Goal: Find specific page/section: Find specific page/section

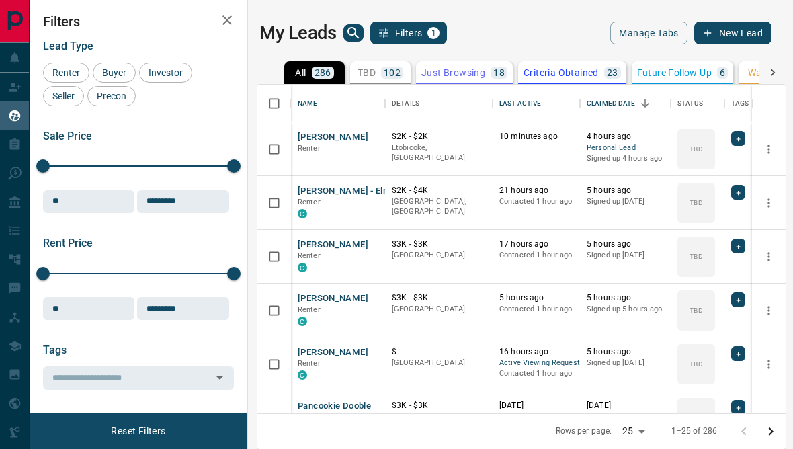
scroll to position [403, 528]
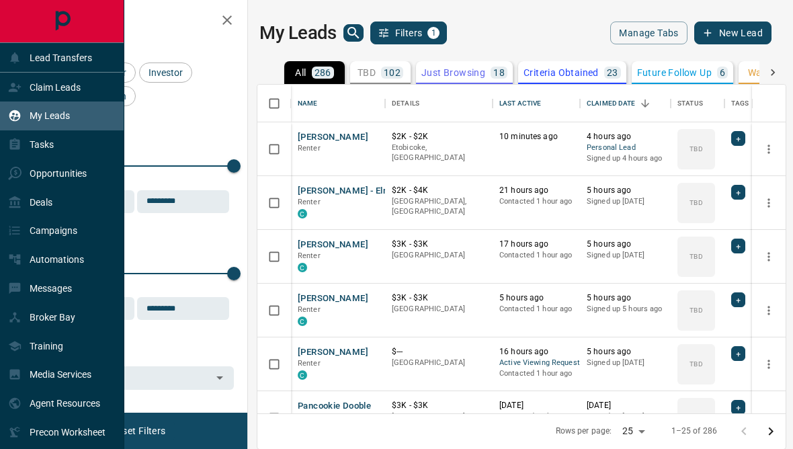
click at [9, 151] on icon at bounding box center [14, 144] width 13 height 13
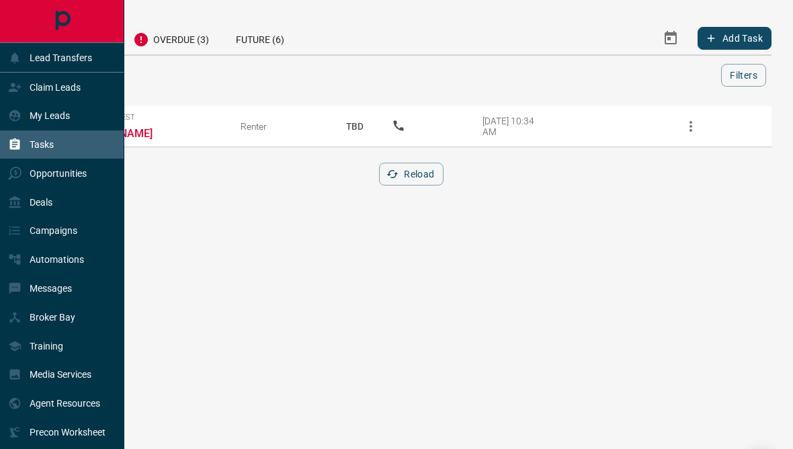
click at [35, 179] on p "Opportunities" at bounding box center [58, 173] width 57 height 11
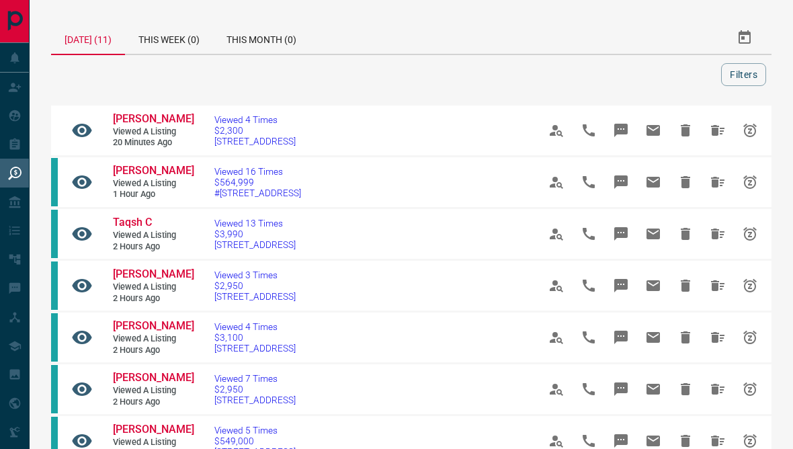
click at [71, 277] on td at bounding box center [72, 286] width 42 height 52
click at [81, 283] on icon at bounding box center [81, 285] width 19 height 13
click at [87, 292] on icon at bounding box center [82, 286] width 22 height 22
click at [141, 273] on span "[PERSON_NAME]" at bounding box center [153, 273] width 81 height 13
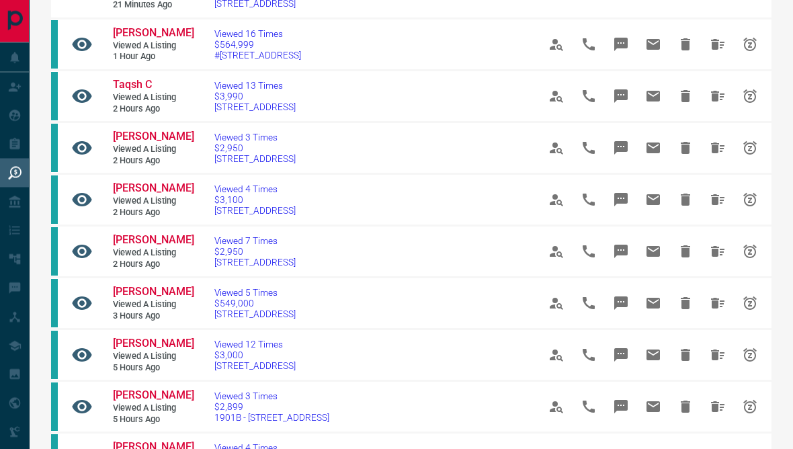
scroll to position [125, 0]
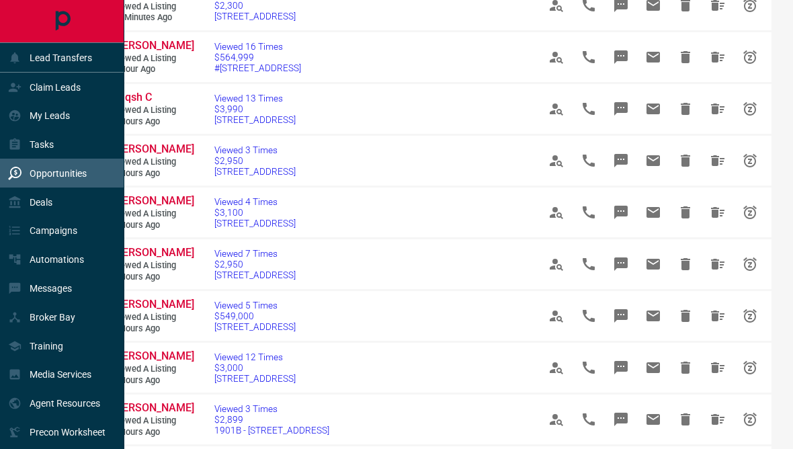
click at [9, 117] on icon at bounding box center [14, 115] width 13 height 13
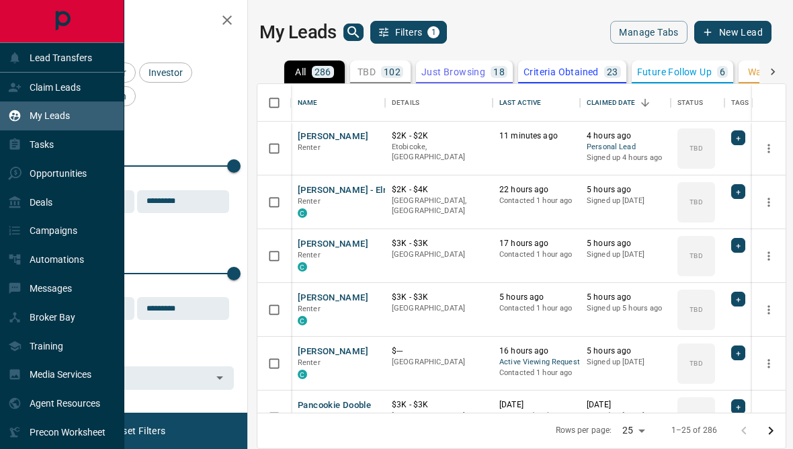
scroll to position [1, 1]
click at [39, 130] on div "My Leads" at bounding box center [62, 115] width 124 height 29
click at [38, 121] on p "My Leads" at bounding box center [50, 115] width 40 height 11
click at [13, 91] on icon at bounding box center [15, 87] width 12 height 9
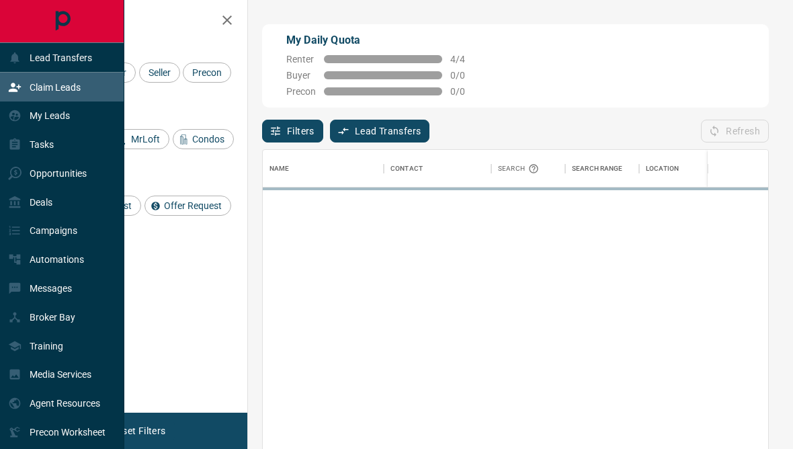
click at [32, 91] on p "Claim Leads" at bounding box center [55, 87] width 51 height 11
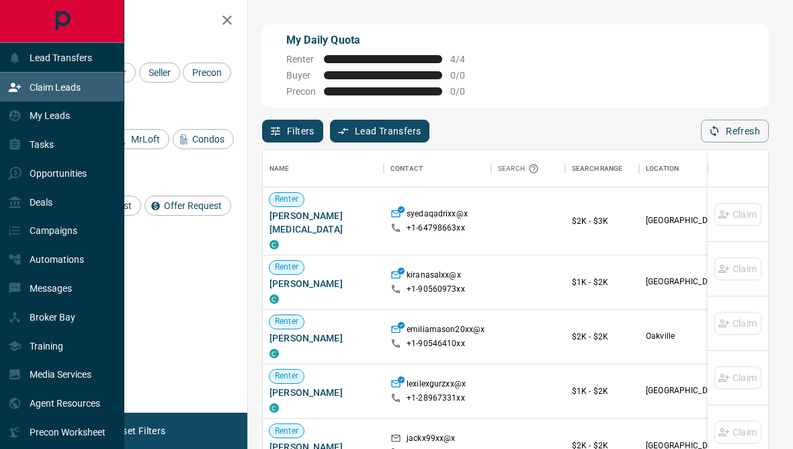
click at [30, 111] on div "My Leads" at bounding box center [39, 116] width 62 height 22
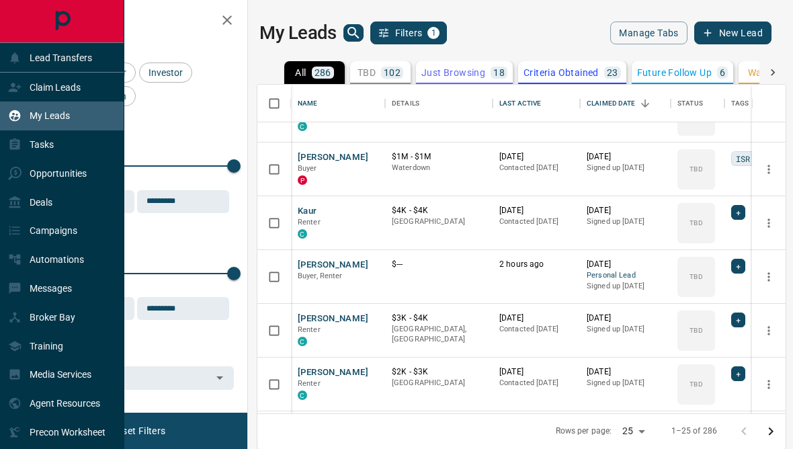
scroll to position [934, 0]
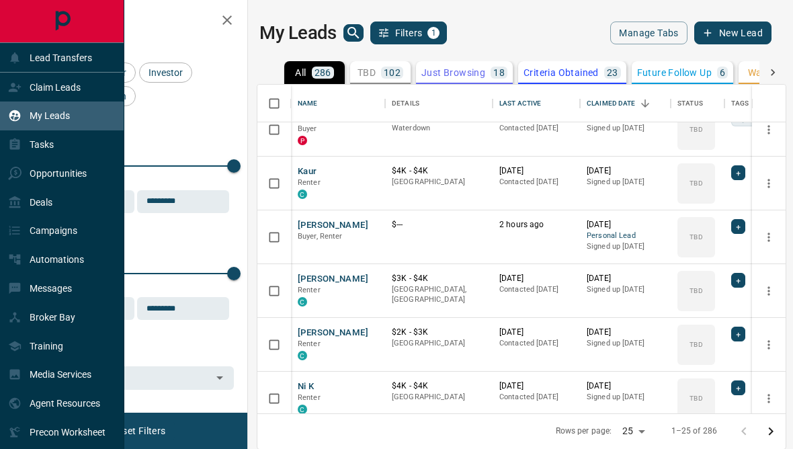
click at [355, 40] on icon "search button" at bounding box center [353, 33] width 16 height 16
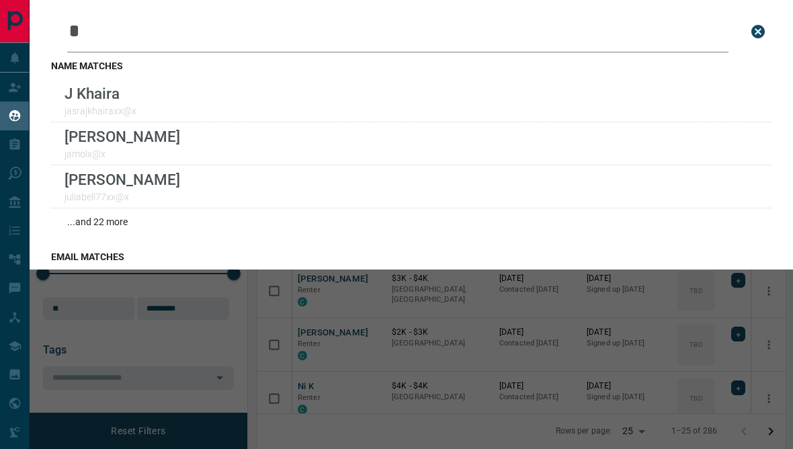
type input "*"
click at [370, 99] on div "J [PERSON_NAME]" at bounding box center [411, 100] width 721 height 43
click at [764, 34] on icon "close search bar" at bounding box center [757, 31] width 13 height 13
